Goal: Complete application form: Complete application form

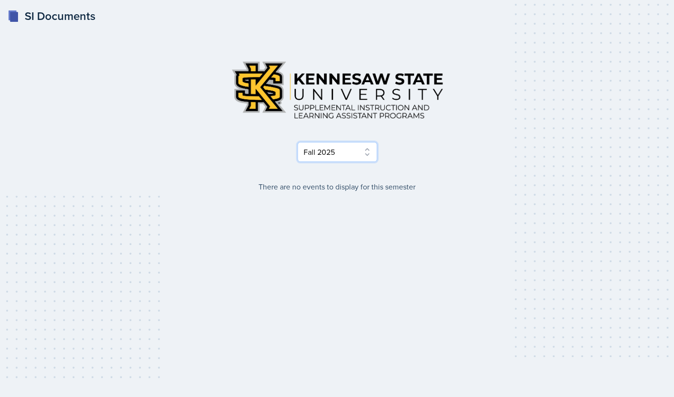
click option "Summer 2025" at bounding box center [0, 0] width 0 height 0
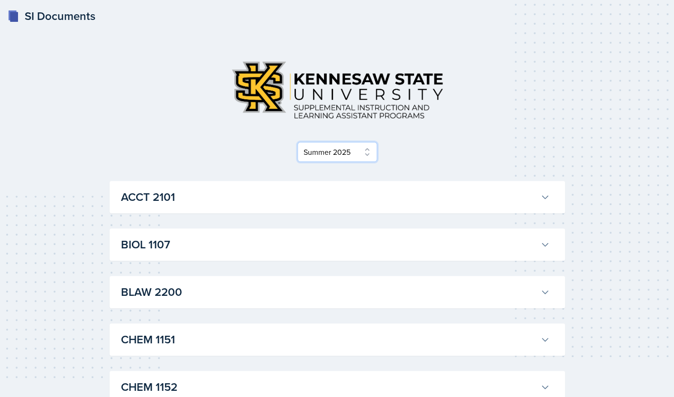
select select "2bed604d-1099-4043-b1bc-2365e8740244"
click option "Fall 2025" at bounding box center [0, 0] width 0 height 0
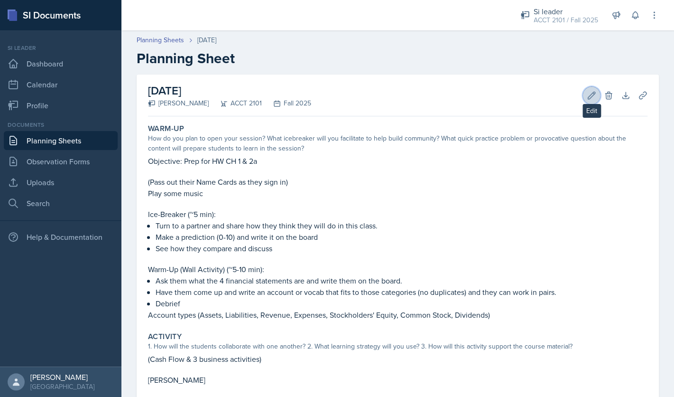
click at [594, 98] on icon at bounding box center [591, 95] width 9 height 9
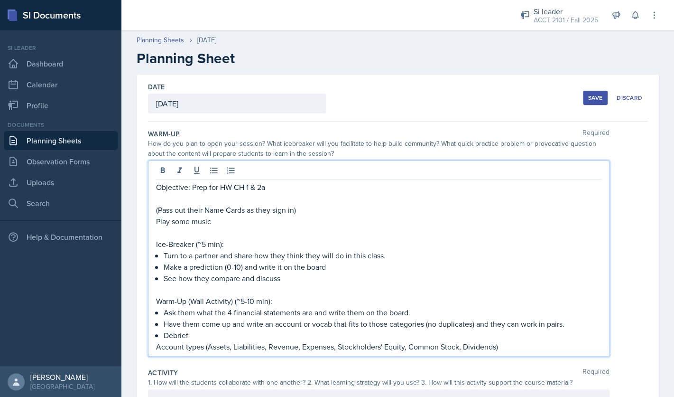
click at [293, 184] on div "Objective: Prep for HW CH 1 & 2a (Pass out their Name Cards as they sign in) Pl…" at bounding box center [379, 266] width 446 height 171
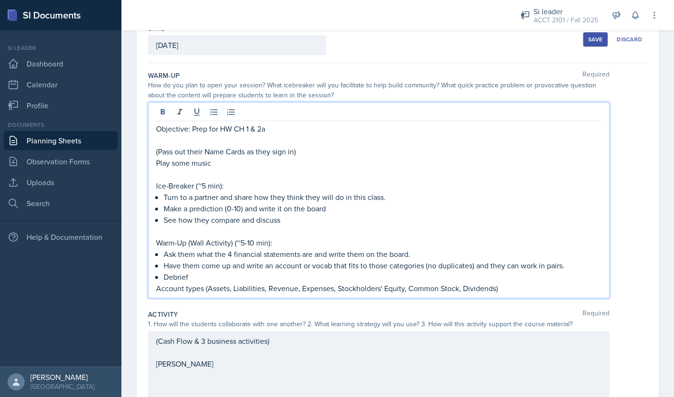
scroll to position [59, 0]
click at [293, 161] on p "Play some music" at bounding box center [379, 162] width 446 height 11
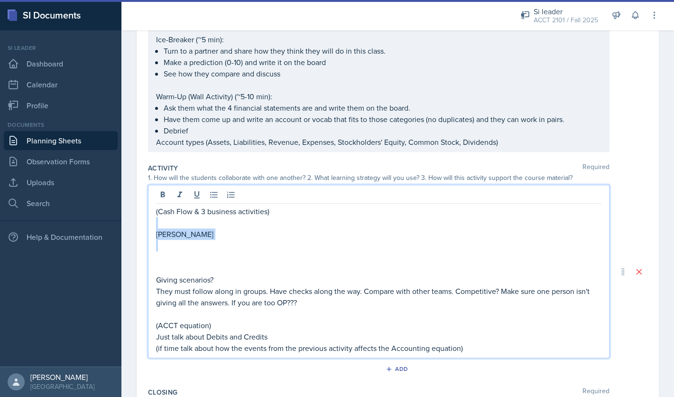
click at [274, 224] on div "(Cash Flow & 3 business activities) [PERSON_NAME] Giving scenarios? They must f…" at bounding box center [379, 279] width 446 height 148
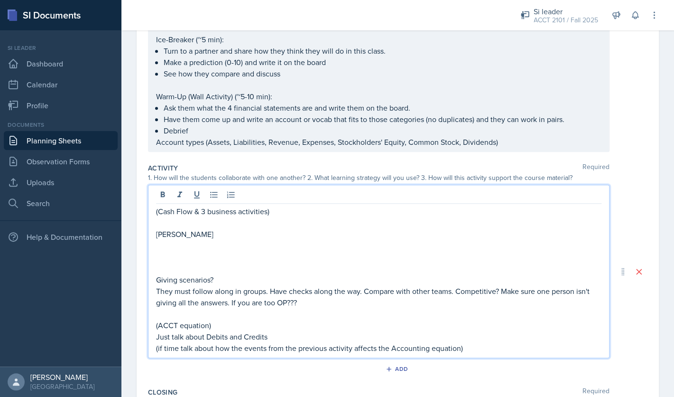
click at [283, 220] on p at bounding box center [379, 222] width 446 height 11
click at [281, 214] on p "(Cash Flow & 3 business activities)" at bounding box center [379, 210] width 446 height 11
click at [157, 215] on p "(Cash Flow & 3 business activities)" at bounding box center [379, 210] width 446 height 11
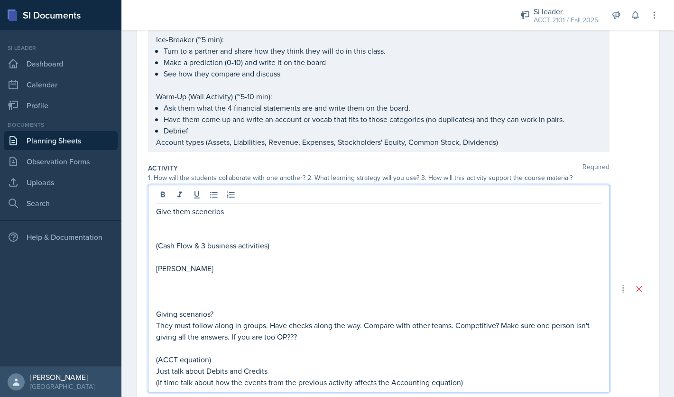
click at [158, 213] on p "Give them scenerios" at bounding box center [379, 210] width 446 height 11
click at [219, 214] on p "Give them scenerios" at bounding box center [379, 210] width 446 height 11
click at [158, 214] on p "Give them scenarios" at bounding box center [379, 210] width 446 height 11
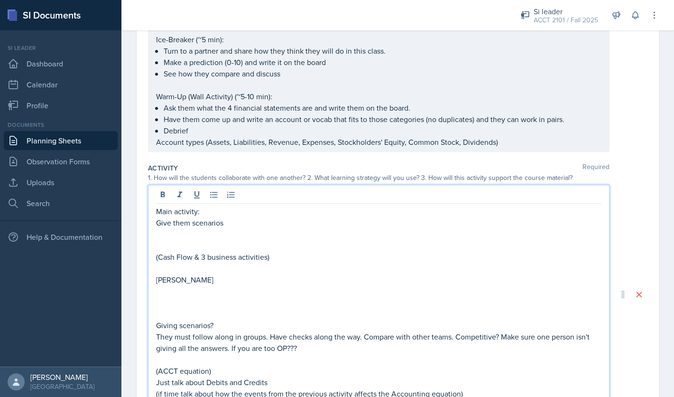
click at [157, 224] on p "Give them scenarios" at bounding box center [379, 222] width 446 height 11
click at [213, 191] on icon at bounding box center [213, 194] width 9 height 9
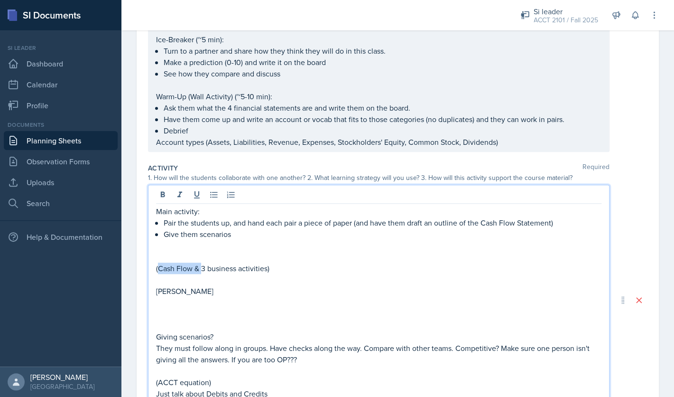
drag, startPoint x: 201, startPoint y: 270, endPoint x: 159, endPoint y: 271, distance: 42.3
click at [159, 271] on p "(Cash Flow & 3 business activities)" at bounding box center [379, 267] width 446 height 11
click at [255, 233] on p "Give them scenarios" at bounding box center [383, 233] width 438 height 11
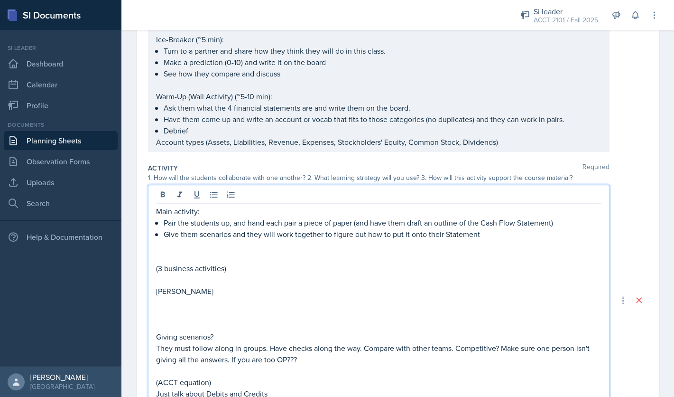
click at [157, 268] on p "(3 business activities)" at bounding box center [379, 267] width 446 height 11
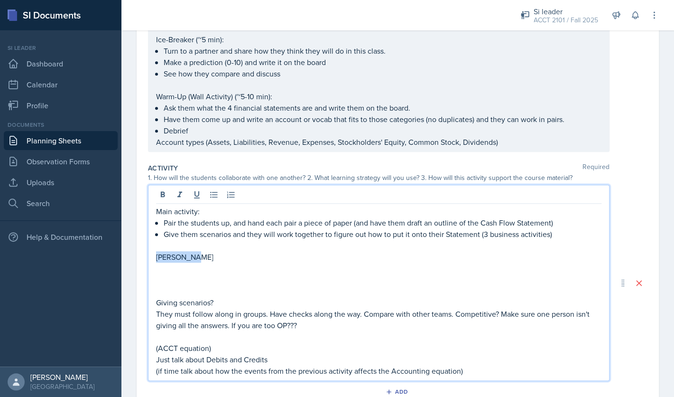
drag, startPoint x: 190, startPoint y: 258, endPoint x: 147, endPoint y: 258, distance: 43.2
click at [148, 258] on div "Main activity: Pair the students up, and hand each pair a piece of paper (and h…" at bounding box center [379, 283] width 462 height 196
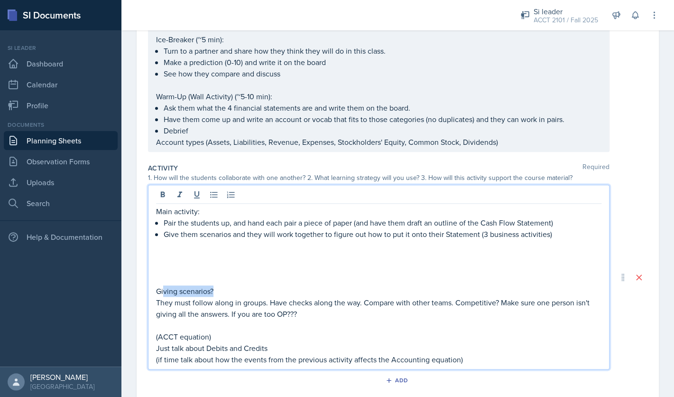
drag, startPoint x: 235, startPoint y: 291, endPoint x: 163, endPoint y: 286, distance: 71.8
click at [163, 286] on p "Giving scenarios?" at bounding box center [379, 290] width 446 height 11
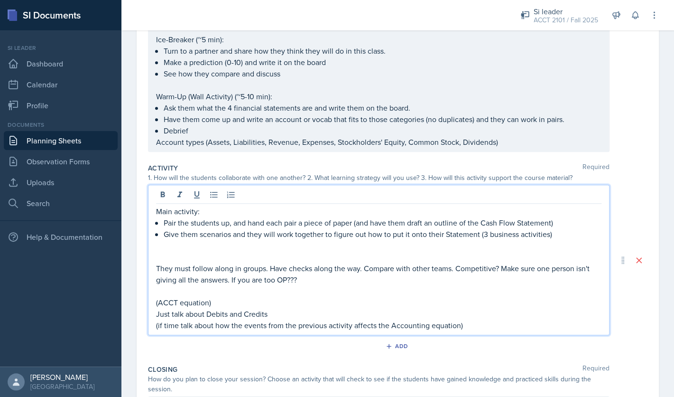
click at [558, 237] on p "Give them scenarios and they will work together to figure out how to put it ont…" at bounding box center [383, 233] width 438 height 11
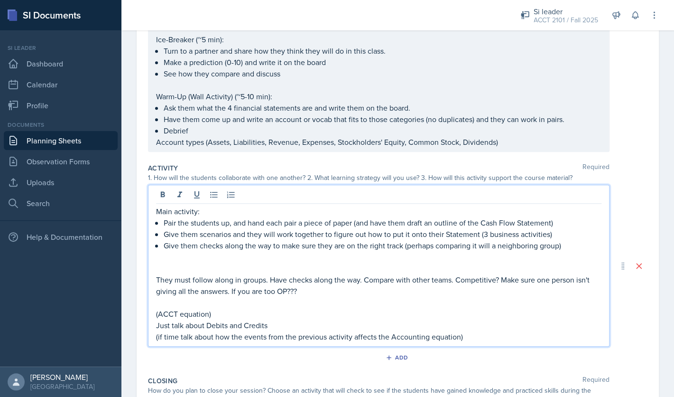
click at [520, 266] on p at bounding box center [379, 267] width 446 height 11
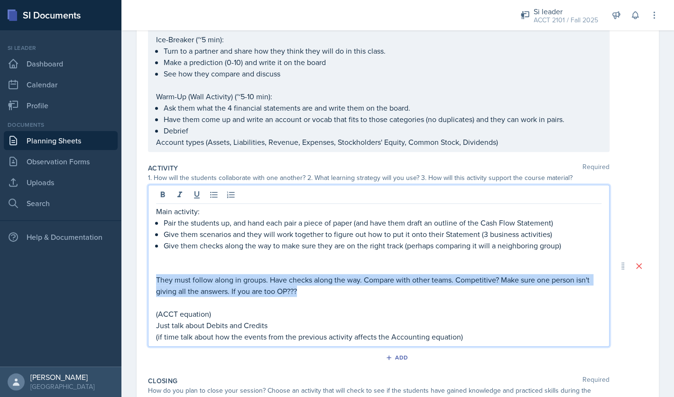
drag, startPoint x: 336, startPoint y: 293, endPoint x: 158, endPoint y: 278, distance: 178.2
click at [158, 278] on p "They must follow along in groups. Have checks along the way. Compare with other…" at bounding box center [379, 285] width 446 height 23
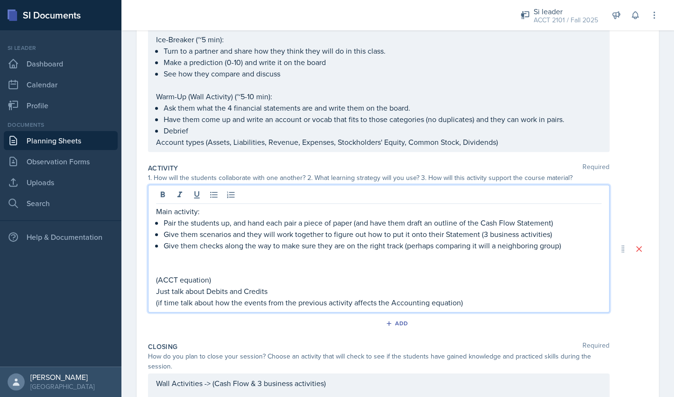
click at [197, 268] on p at bounding box center [379, 267] width 446 height 11
click at [196, 264] on p at bounding box center [379, 267] width 446 height 11
click at [265, 276] on p "(ACCT equation)" at bounding box center [379, 279] width 446 height 11
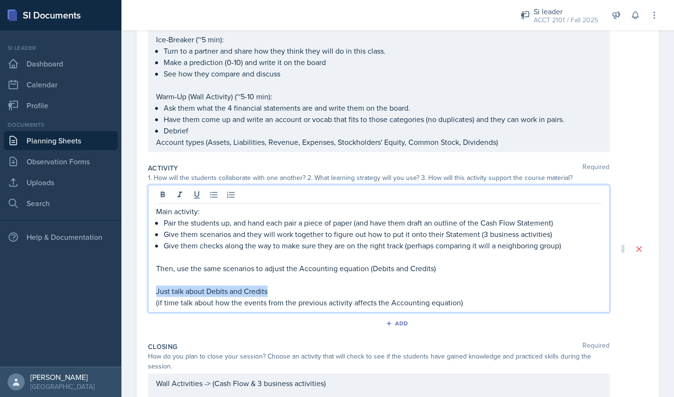
drag, startPoint x: 279, startPoint y: 290, endPoint x: 139, endPoint y: 291, distance: 140.5
click at [148, 291] on div "Main activity: Pair the students up, and hand each pair a piece of paper (and h…" at bounding box center [379, 249] width 462 height 128
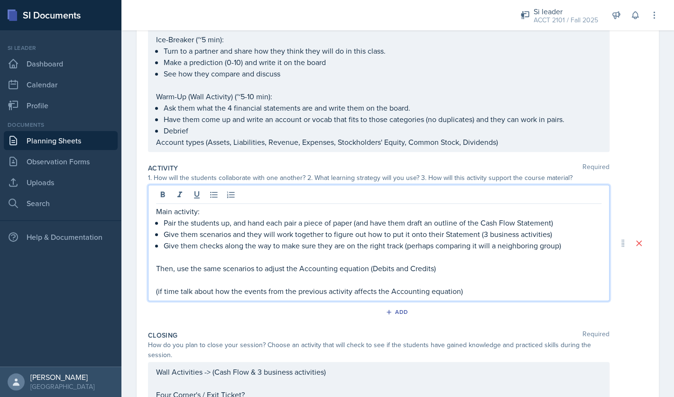
click at [476, 287] on p "(if time talk about how the events from the previous activity affects the Accou…" at bounding box center [379, 290] width 446 height 11
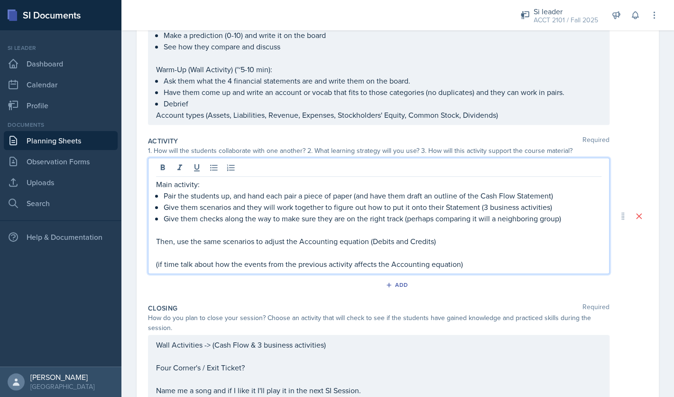
scroll to position [216, 0]
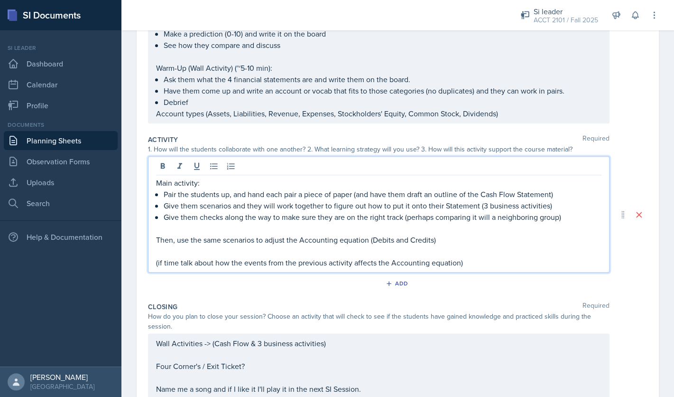
drag, startPoint x: 476, startPoint y: 252, endPoint x: 453, endPoint y: 255, distance: 24.0
click at [453, 255] on p at bounding box center [379, 250] width 446 height 11
click at [463, 258] on p "(if time talk about how the events from the previous activity affects the Accou…" at bounding box center [379, 262] width 446 height 11
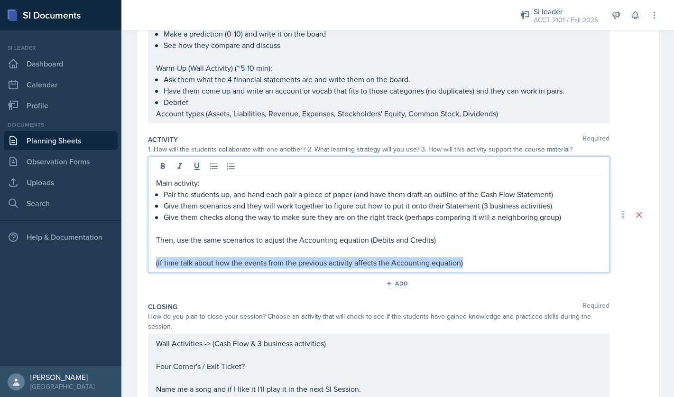
drag, startPoint x: 462, startPoint y: 261, endPoint x: 148, endPoint y: 264, distance: 314.2
click at [148, 264] on div "Main activity: Pair the students up, and hand each pair a piece of paper (and h…" at bounding box center [379, 214] width 462 height 116
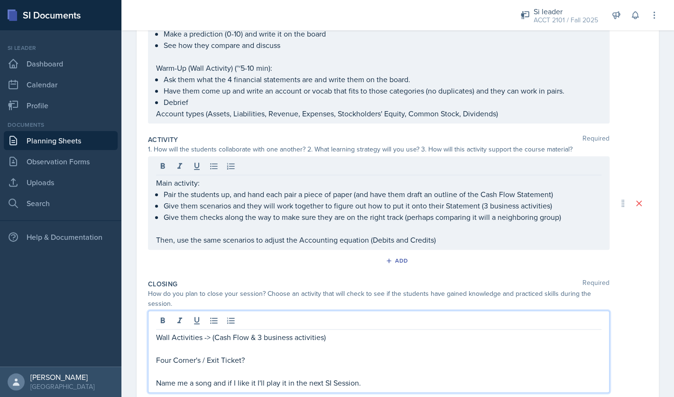
click at [338, 321] on div "Wall Activities -> (Cash Flow & 3 business activities) Four Corner's / Exit Tic…" at bounding box center [379, 351] width 462 height 82
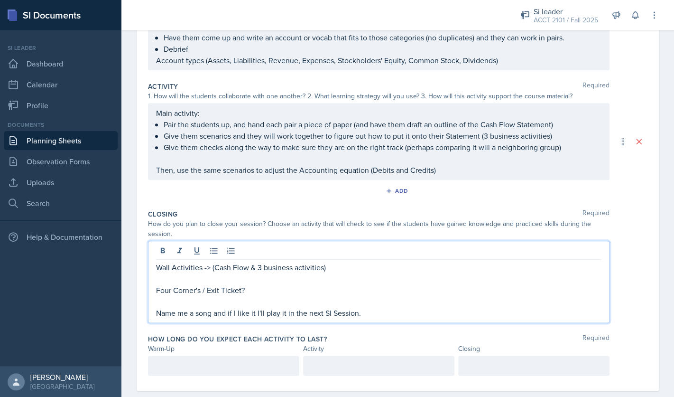
scroll to position [271, 0]
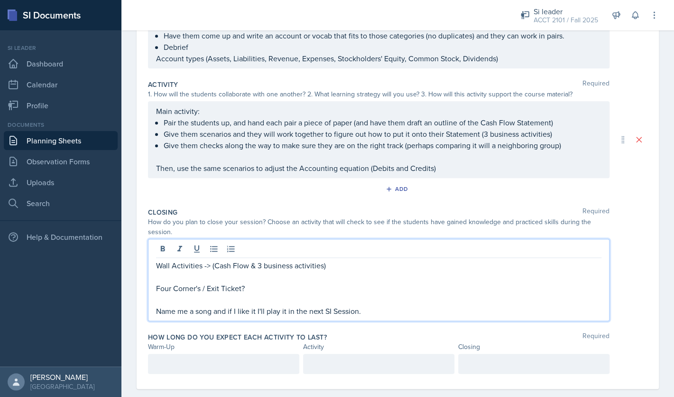
click at [210, 268] on p "Wall Activities -> (Cash Flow & 3 business activities)" at bounding box center [379, 265] width 446 height 11
click at [294, 277] on p at bounding box center [379, 276] width 446 height 11
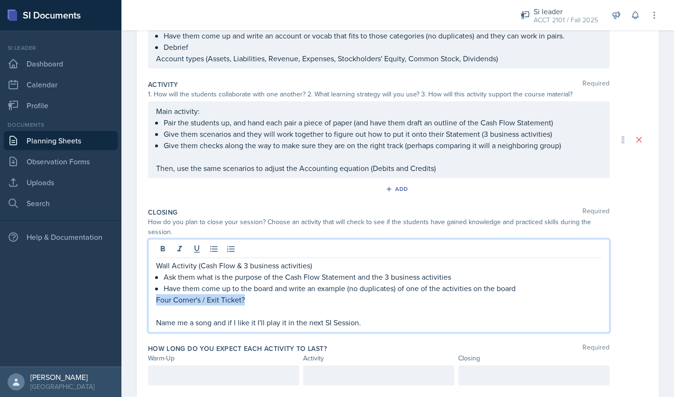
drag, startPoint x: 256, startPoint y: 300, endPoint x: 158, endPoint y: 303, distance: 98.7
click at [158, 303] on p "Four Corner's / Exit Ticket?" at bounding box center [379, 299] width 446 height 11
click at [205, 306] on p at bounding box center [379, 310] width 446 height 11
drag, startPoint x: 208, startPoint y: 302, endPoint x: 157, endPoint y: 303, distance: 51.3
click at [157, 303] on p "Four Corner's / Exit Ticket?" at bounding box center [379, 299] width 446 height 11
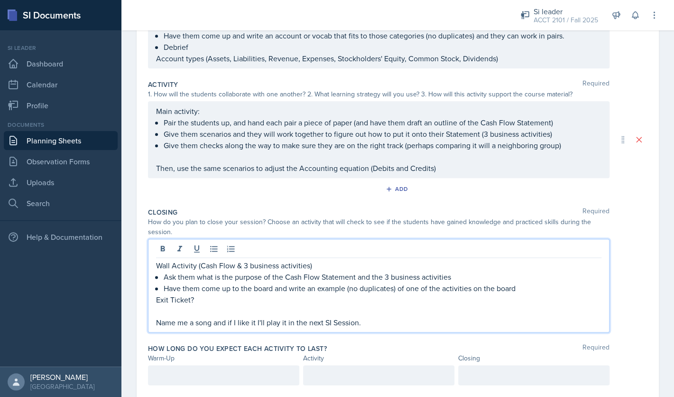
click at [212, 301] on p "Exit Ticket?" at bounding box center [379, 299] width 446 height 11
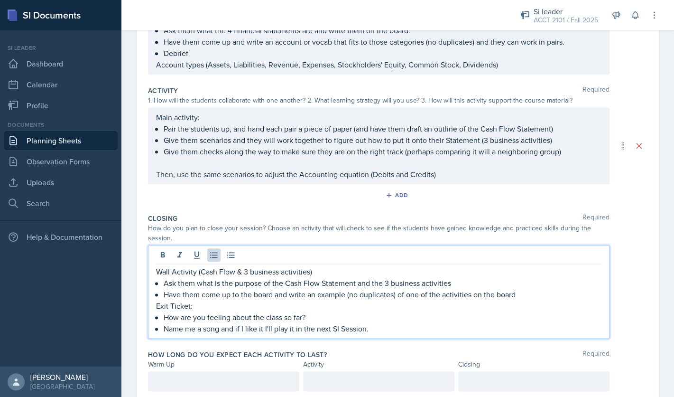
scroll to position [298, 0]
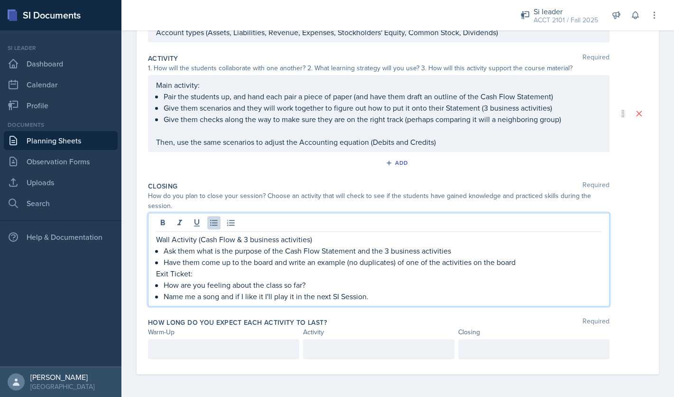
click at [524, 352] on div at bounding box center [533, 349] width 151 height 20
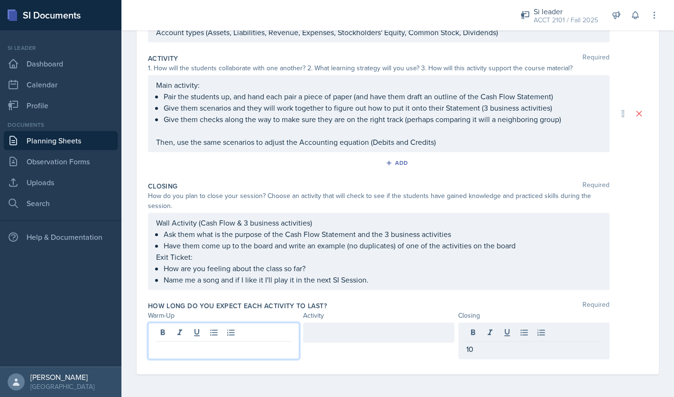
click at [287, 337] on div at bounding box center [223, 340] width 151 height 37
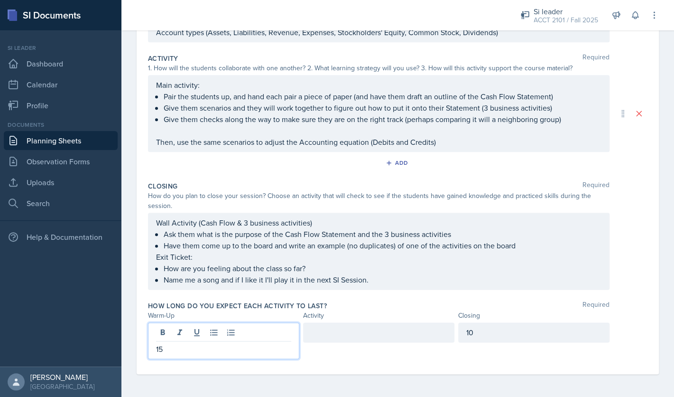
click at [369, 334] on div at bounding box center [378, 332] width 151 height 20
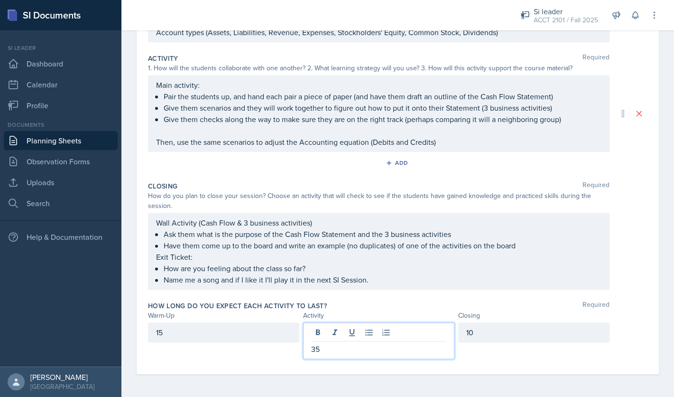
click at [501, 302] on div "How long do you expect each activity to last? Required" at bounding box center [398, 305] width 500 height 9
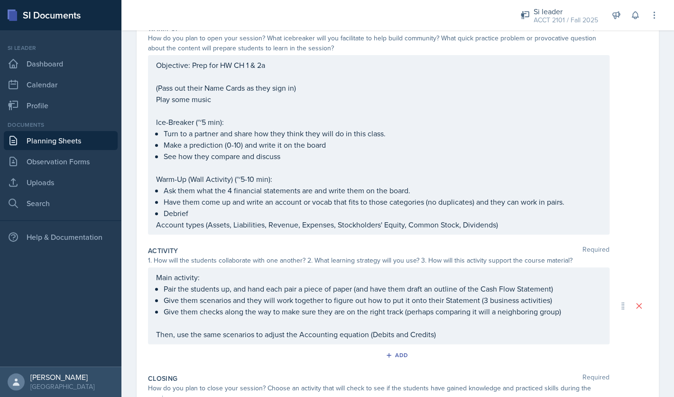
scroll to position [0, 0]
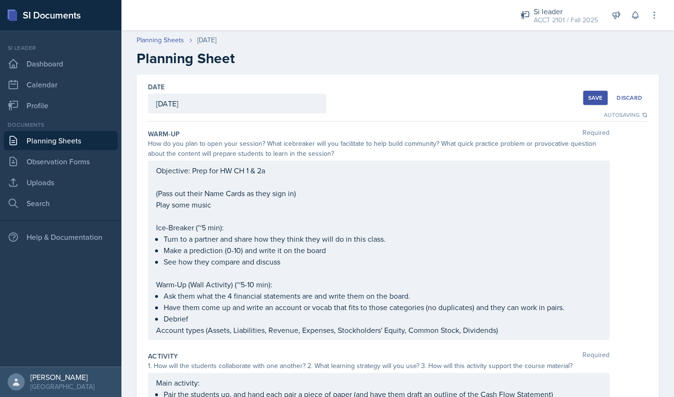
click at [595, 97] on div "Save" at bounding box center [595, 98] width 14 height 8
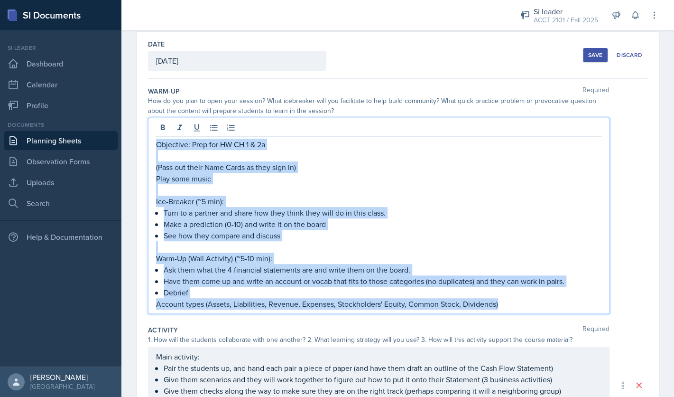
drag, startPoint x: 503, startPoint y: 287, endPoint x: 153, endPoint y: 143, distance: 379.0
click at [153, 143] on div "Objective: Prep for HW CH 1 & 2a (Pass out their Name Cards as they sign in) Pl…" at bounding box center [379, 216] width 462 height 196
copy div "Objective: Prep for HW CH 1 & 2a (Pass out their Name Cards as they sign in) Pl…"
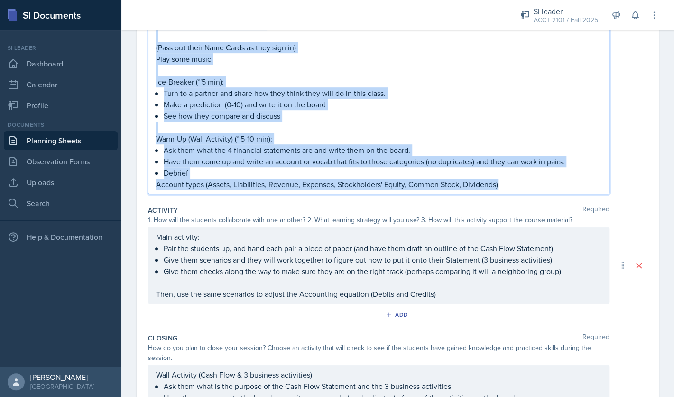
scroll to position [170, 0]
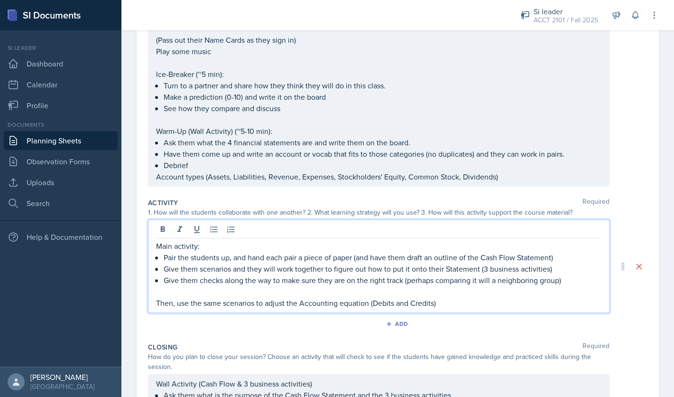
click at [157, 230] on div "Main activity: Pair the students up, and hand each pair a piece of paper (and h…" at bounding box center [379, 265] width 462 height 93
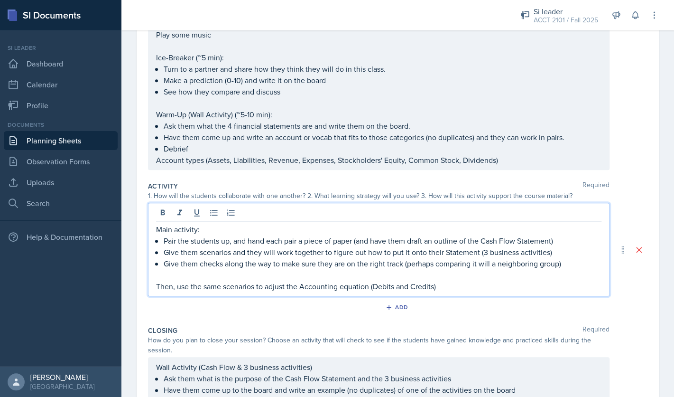
scroll to position [153, 0]
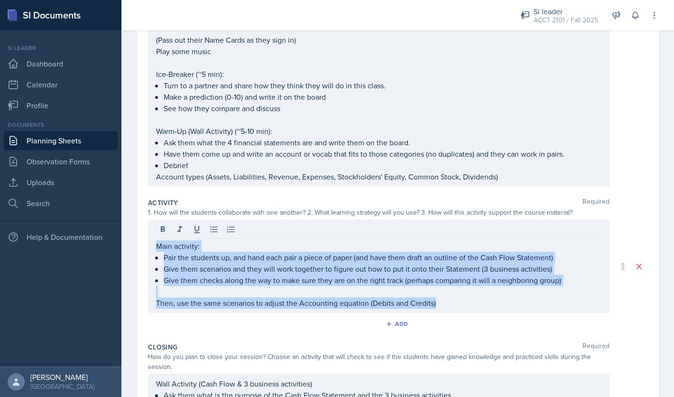
drag, startPoint x: 156, startPoint y: 249, endPoint x: 442, endPoint y: 305, distance: 291.6
click at [442, 305] on div "Main activity: Pair the students up, and hand each pair a piece of paper (and h…" at bounding box center [379, 265] width 462 height 93
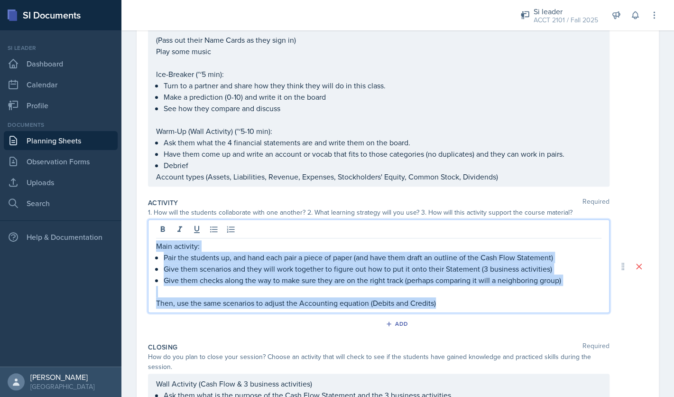
drag, startPoint x: 443, startPoint y: 307, endPoint x: 154, endPoint y: 251, distance: 293.9
click at [154, 251] on div "Main activity: Pair the students up, and hand each pair a piece of paper (and h…" at bounding box center [379, 265] width 462 height 93
copy div "Main activity: Pair the students up, and hand each pair a piece of paper (and h…"
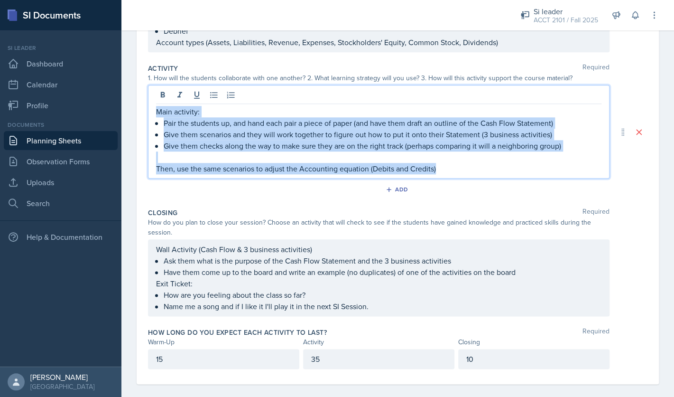
scroll to position [298, 0]
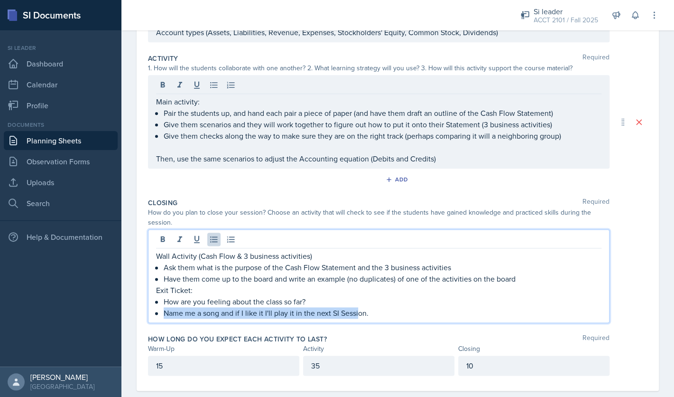
click at [361, 299] on ul "How are you feeling about the class so far? Name me a song and if I like it I'l…" at bounding box center [383, 307] width 438 height 23
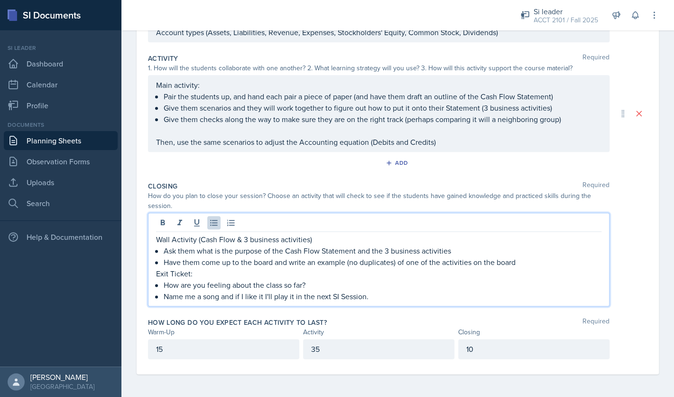
click at [382, 297] on p "Name me a song and if I like it I'll play it in the next SI Session." at bounding box center [383, 295] width 438 height 11
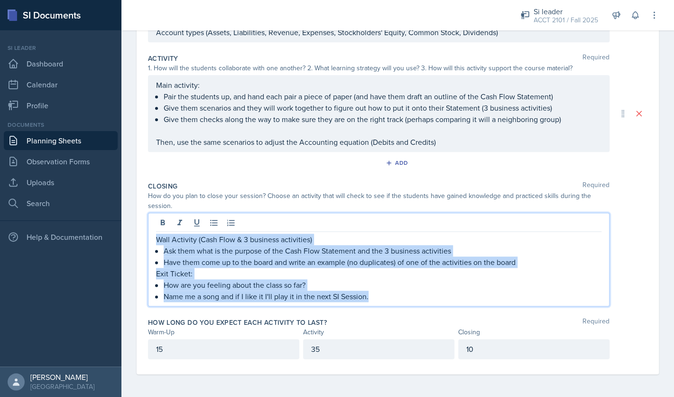
drag, startPoint x: 378, startPoint y: 298, endPoint x: 154, endPoint y: 235, distance: 232.1
click at [154, 235] on div "Wall Activity (Cash Flow & 3 business activities) Ask them what is the purpose …" at bounding box center [379, 259] width 462 height 93
copy div "Wall Activity (Cash Flow & 3 business activities) Ask them what is the purpose …"
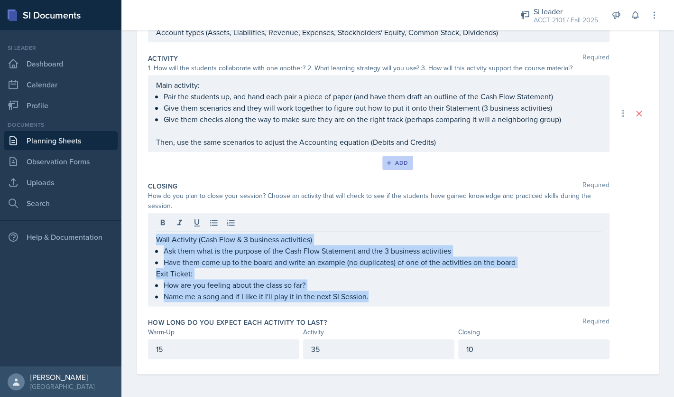
click at [407, 157] on button "Add" at bounding box center [397, 163] width 31 height 14
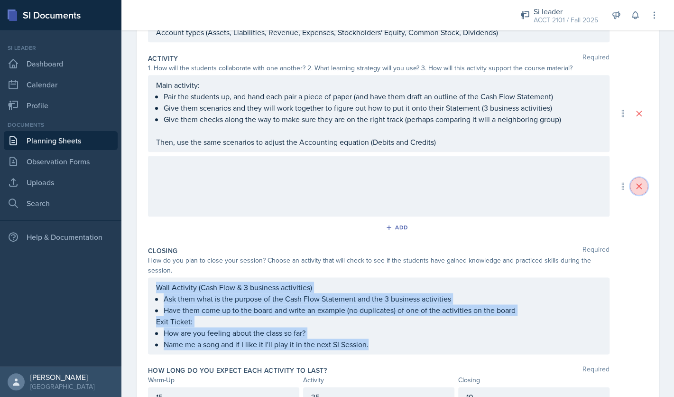
click at [638, 190] on icon at bounding box center [638, 185] width 9 height 9
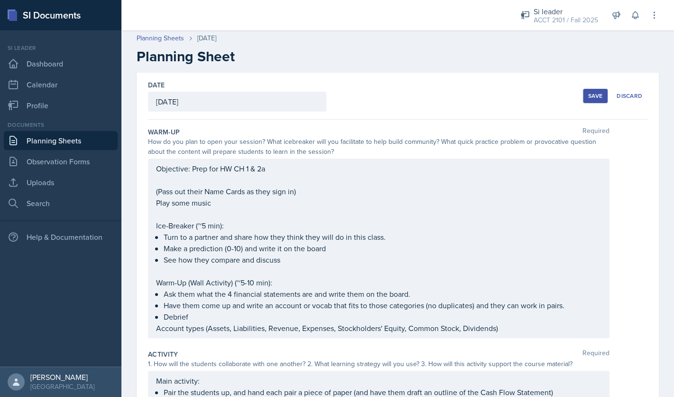
scroll to position [0, 0]
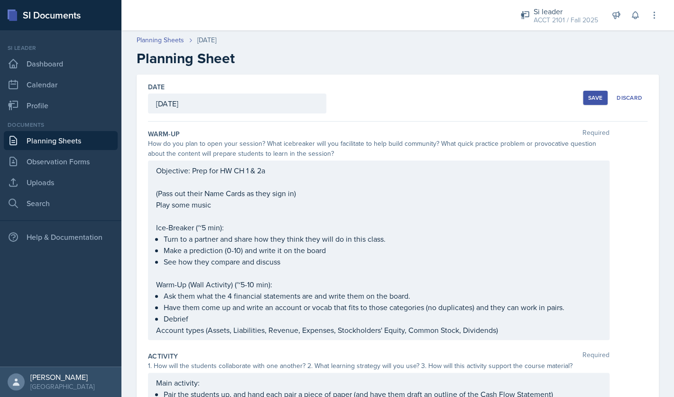
click at [602, 98] on div "Save" at bounding box center [595, 98] width 14 height 8
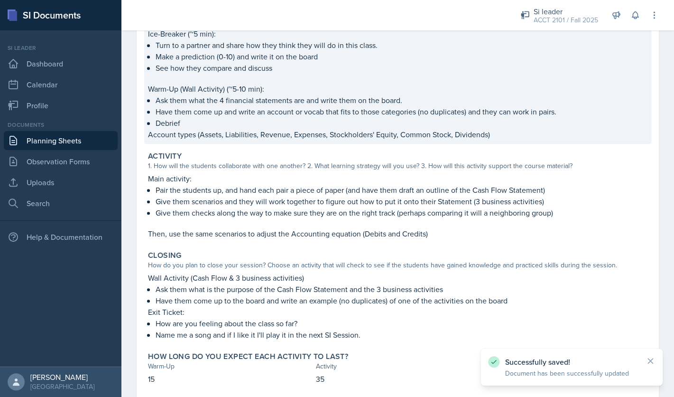
scroll to position [233, 0]
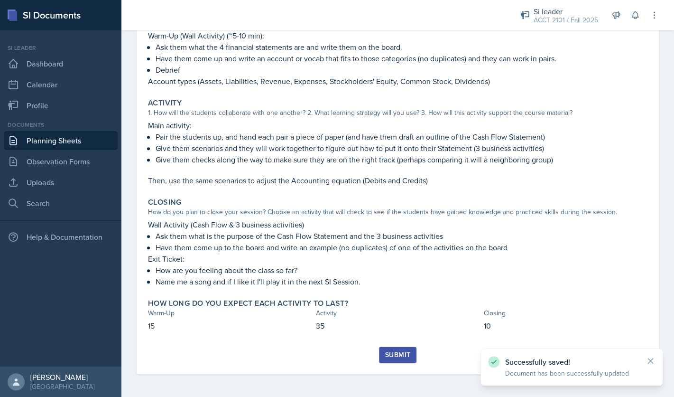
click at [403, 351] on div "Submit" at bounding box center [397, 355] width 25 height 8
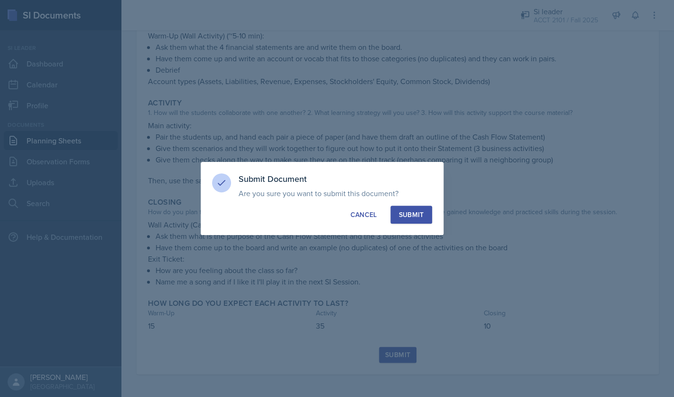
click at [412, 223] on button "Submit" at bounding box center [411, 214] width 41 height 18
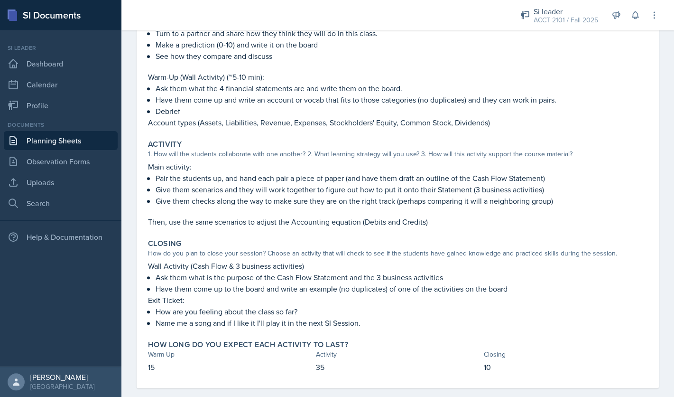
scroll to position [198, 0]
